Goal: Check status: Check status

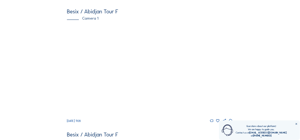
scroll to position [66, 0]
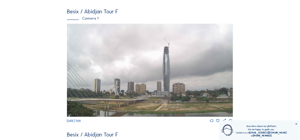
click at [166, 69] on img at bounding box center [150, 70] width 166 height 93
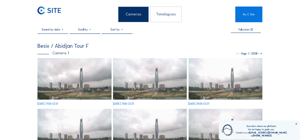
click at [296, 124] on icon at bounding box center [296, 124] width 3 height 3
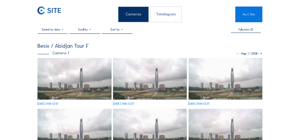
click at [260, 53] on icon at bounding box center [261, 53] width 3 height 3
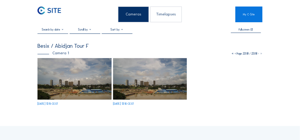
click at [91, 86] on img at bounding box center [74, 79] width 74 height 42
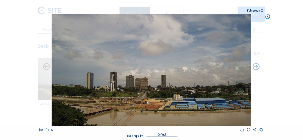
drag, startPoint x: 43, startPoint y: 130, endPoint x: 63, endPoint y: 129, distance: 20.5
click at [53, 129] on span "[DATE] 13:15" at bounding box center [46, 130] width 13 height 3
click at [66, 131] on div "[DATE] 13:15" at bounding box center [152, 130] width 224 height 4
